Goal: Task Accomplishment & Management: Manage account settings

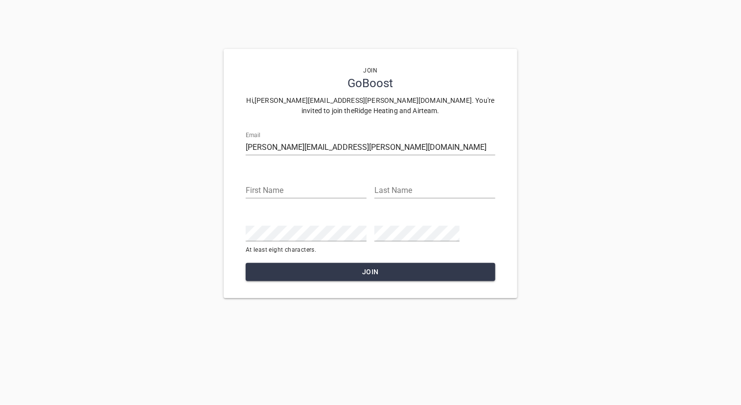
click at [268, 189] on input "text" at bounding box center [306, 191] width 121 height 16
type input "[PERSON_NAME]"
click at [368, 271] on span "Join" at bounding box center [371, 272] width 234 height 12
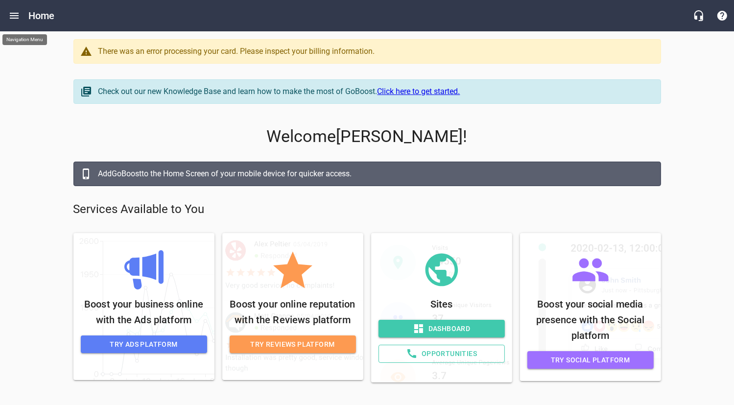
click at [14, 14] on icon "Open drawer" at bounding box center [14, 16] width 12 height 12
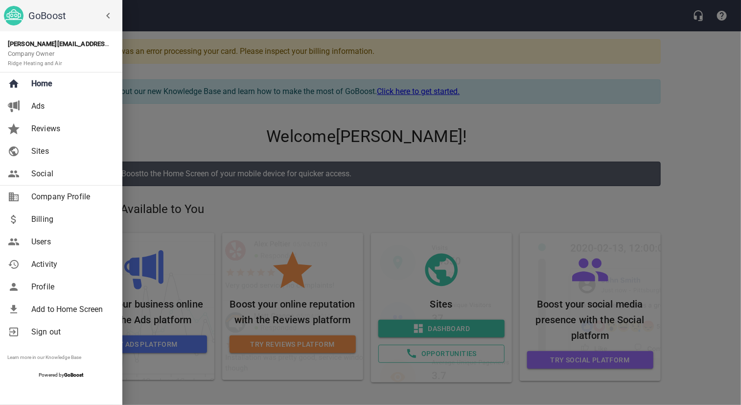
click at [46, 217] on span "Billing" at bounding box center [70, 220] width 79 height 12
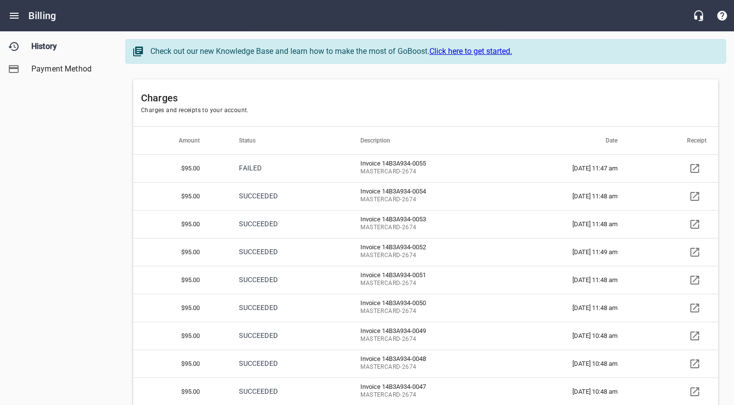
click at [51, 65] on span "Payment Method" at bounding box center [68, 69] width 74 height 12
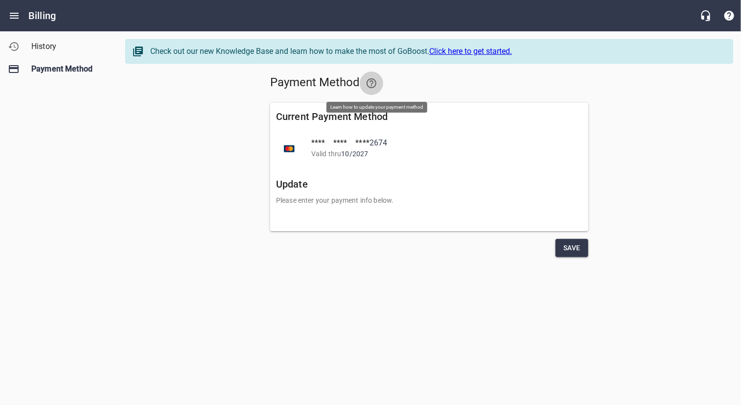
click at [378, 81] on icon at bounding box center [372, 83] width 12 height 12
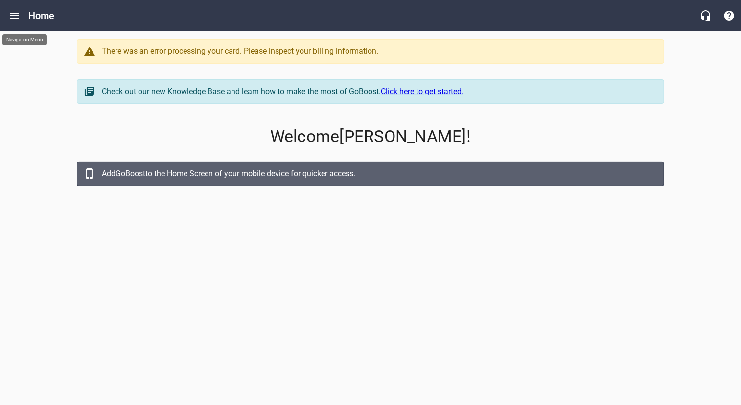
click at [16, 17] on icon "Open drawer" at bounding box center [14, 16] width 12 height 12
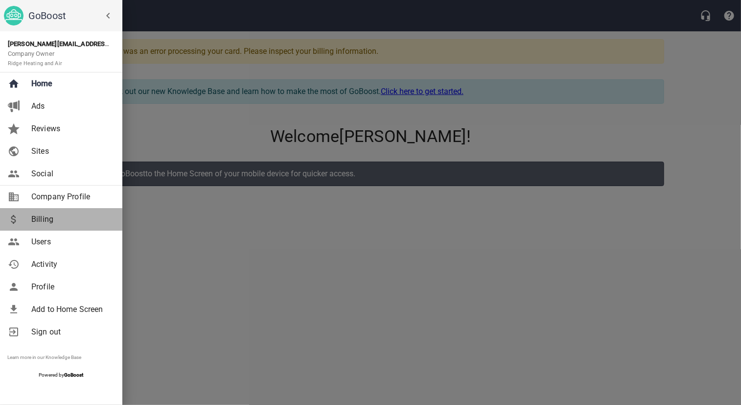
click at [38, 219] on span "Billing" at bounding box center [70, 220] width 79 height 12
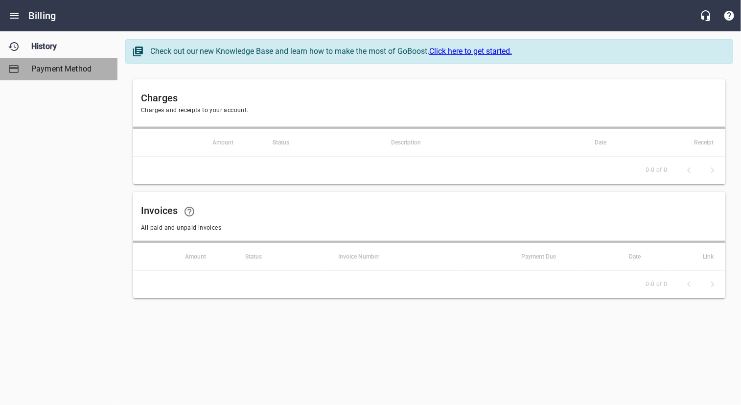
click at [53, 65] on span "Payment Method" at bounding box center [68, 69] width 74 height 12
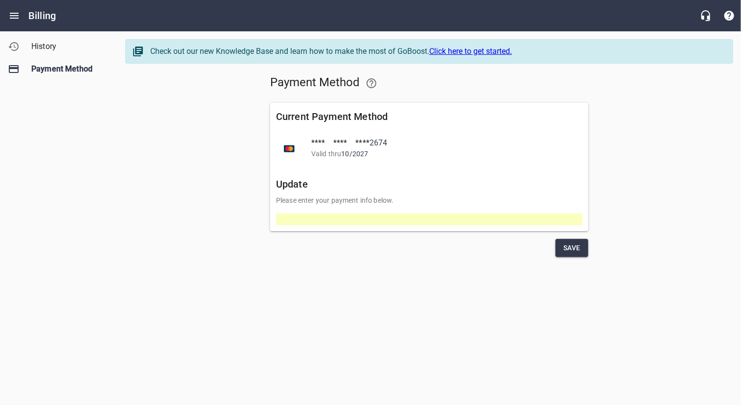
click at [500, 276] on div at bounding box center [370, 278] width 741 height 9
click at [243, 242] on div "Payment Method Current Payment Method **** **** **** 2674 Valid thru 10 / 2027 …" at bounding box center [429, 164] width 608 height 193
click at [574, 250] on span "Save" at bounding box center [572, 248] width 17 height 12
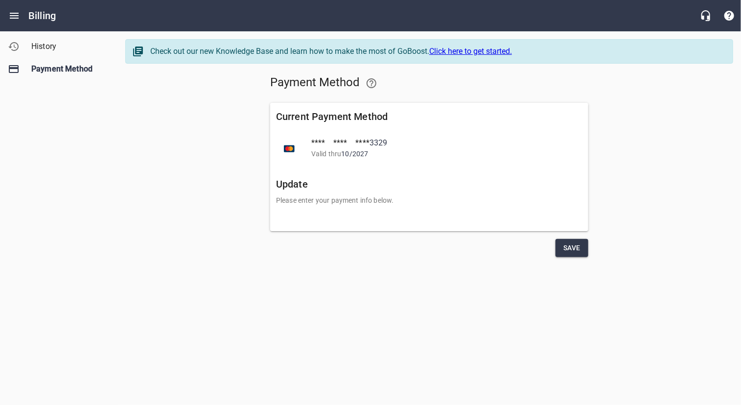
click at [43, 45] on span "History" at bounding box center [68, 47] width 74 height 12
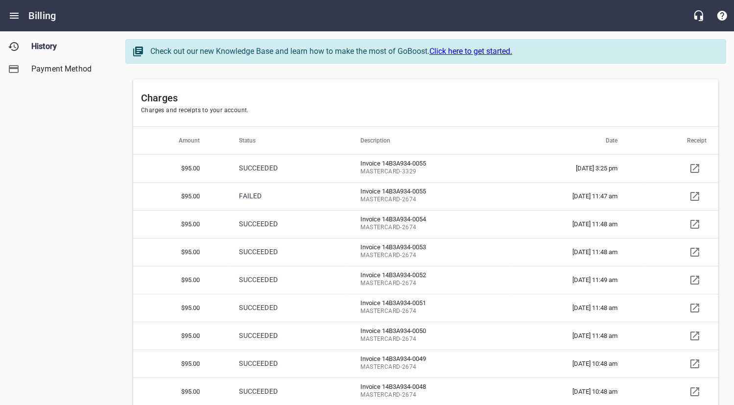
click at [696, 168] on icon at bounding box center [695, 169] width 12 height 12
click at [14, 14] on icon "Open drawer" at bounding box center [14, 16] width 12 height 12
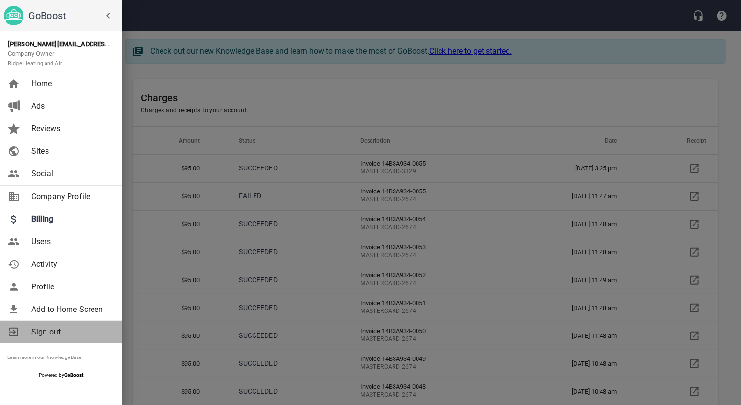
click at [47, 331] on span "Sign out" at bounding box center [70, 332] width 79 height 12
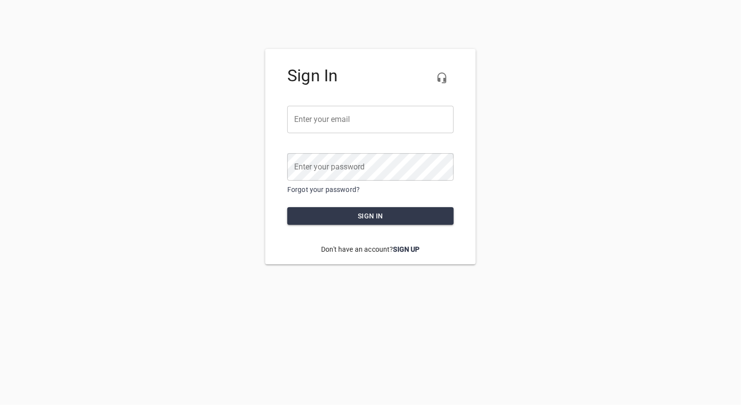
type input "[PERSON_NAME]"
